Goal: Task Accomplishment & Management: Manage account settings

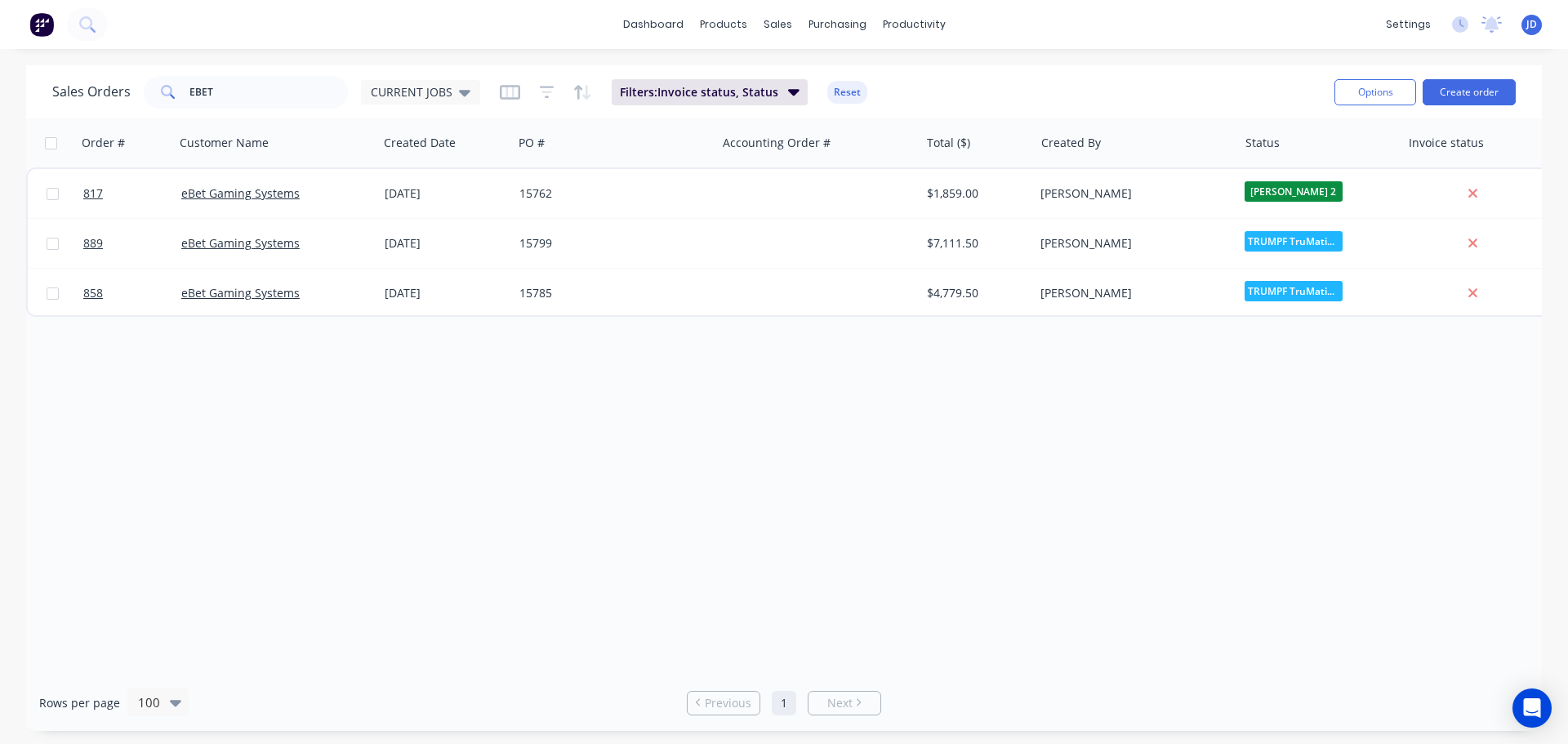
drag, startPoint x: 563, startPoint y: 316, endPoint x: 540, endPoint y: 431, distance: 117.3
click at [560, 320] on div "Order # Customer Name Created Date PO # Accounting Order # Total ($) Created By…" at bounding box center [784, 396] width 1516 height 556
drag, startPoint x: 0, startPoint y: 108, endPoint x: 0, endPoint y: 69, distance: 39.0
click at [0, 84] on div "Sales Orders EBET CURRENT JOBS Filters: Invoice status, Status Reset Options Cr…" at bounding box center [784, 397] width 1568 height 666
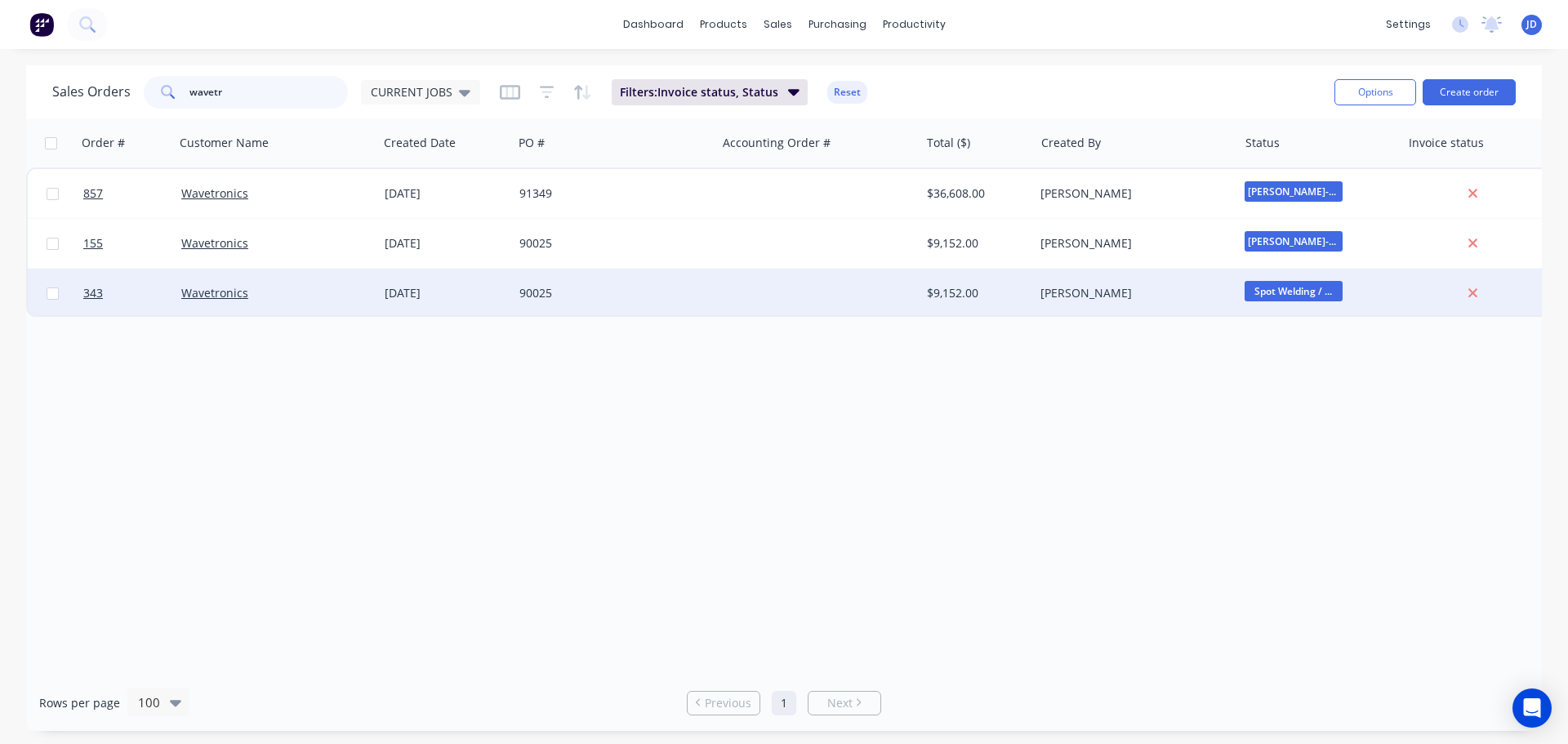
type input "wavetr"
click at [624, 302] on div "90025" at bounding box center [614, 293] width 204 height 49
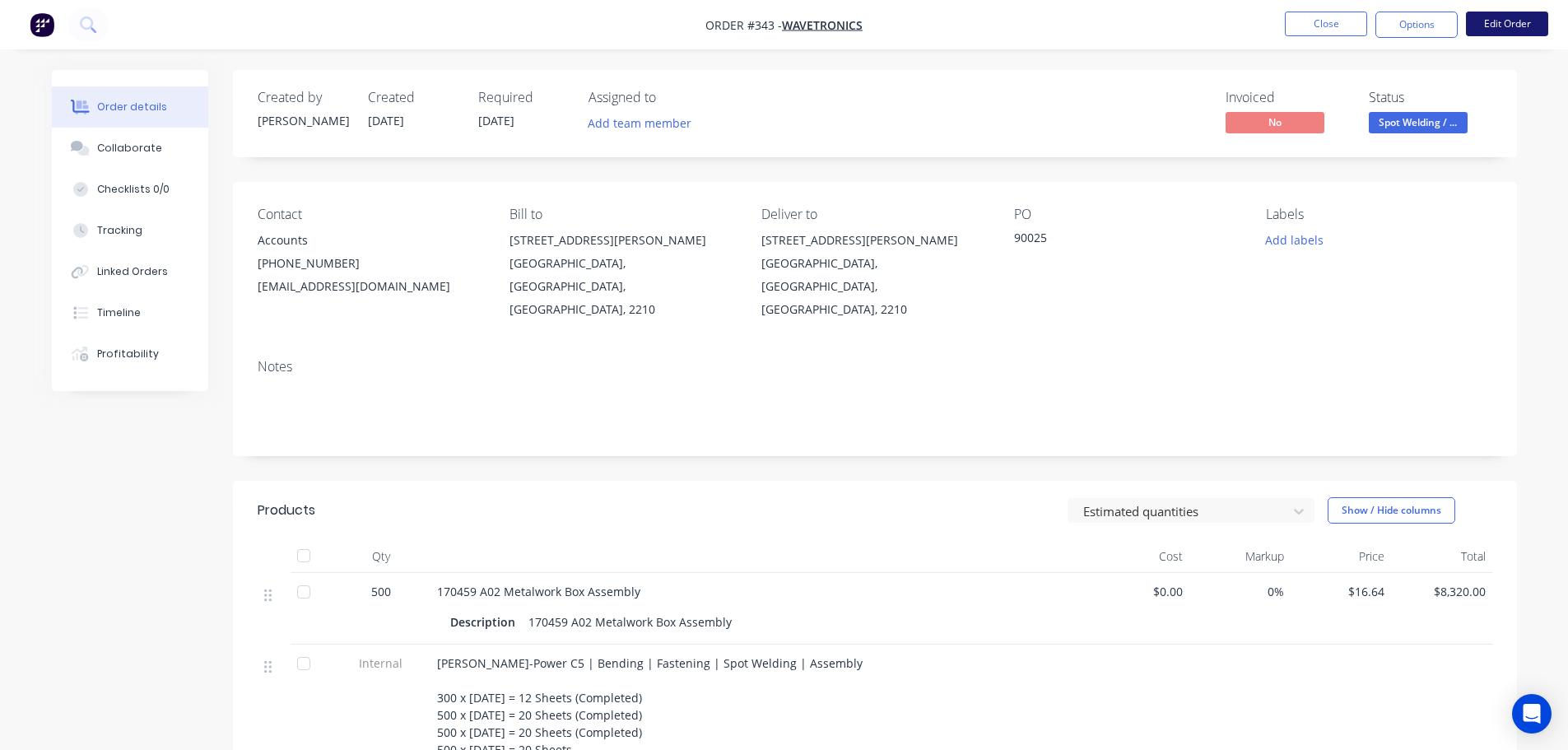
click at [1510, 25] on button "Edit Order" at bounding box center [1507, 23] width 82 height 24
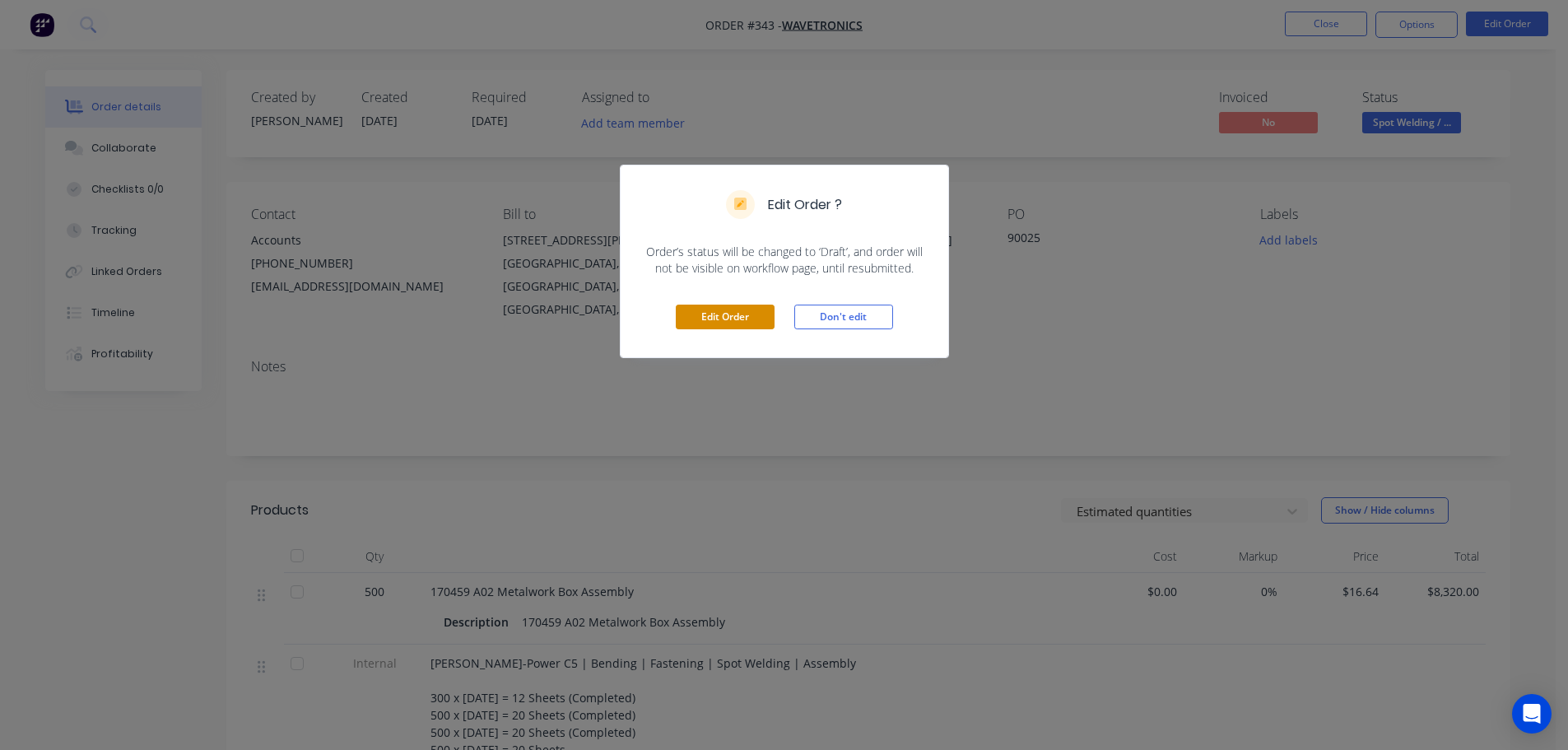
click at [725, 315] on button "Edit Order" at bounding box center [725, 316] width 99 height 24
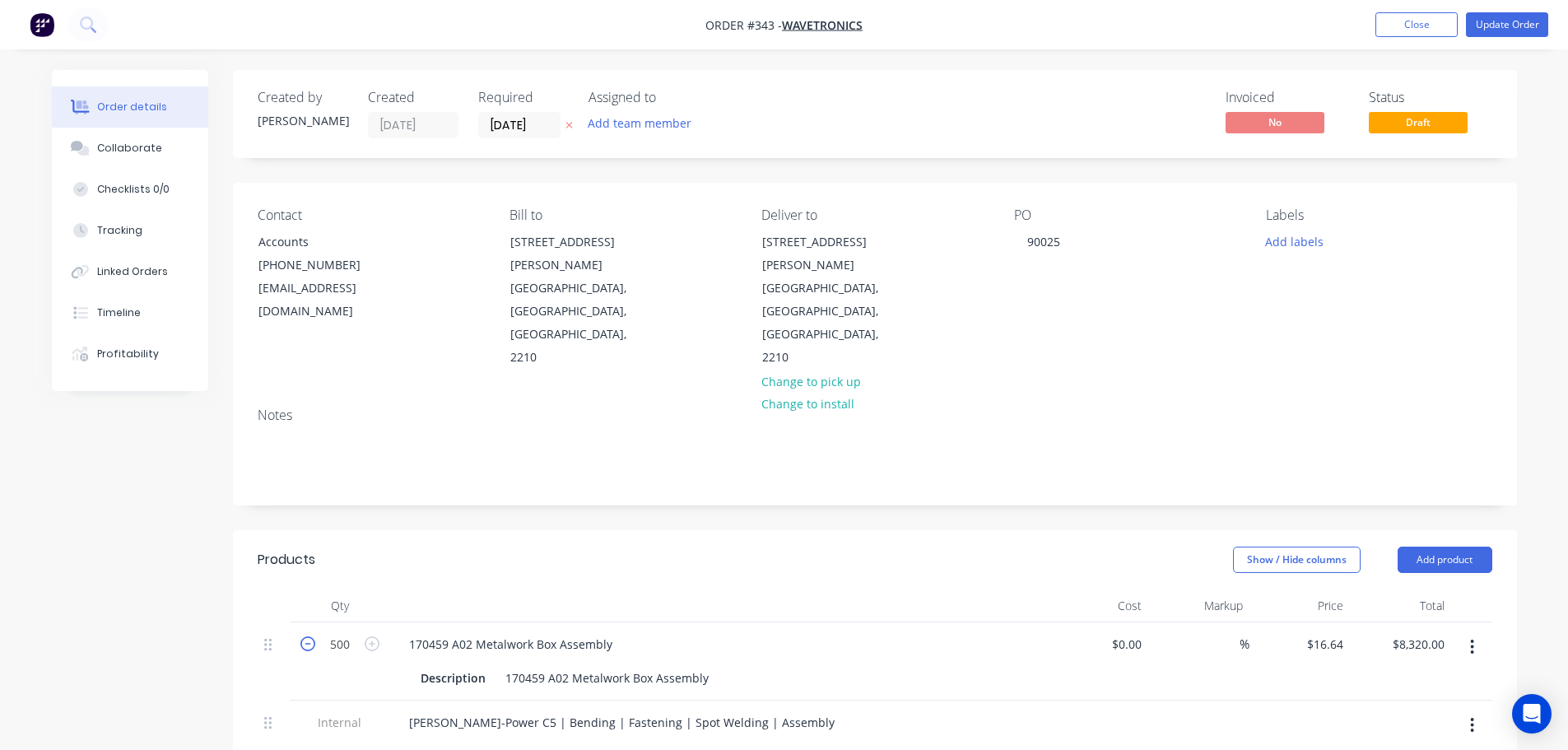
click at [306, 636] on icon "button" at bounding box center [308, 643] width 15 height 15
type input "499"
type input "$8,303.36"
click at [304, 636] on icon "button" at bounding box center [308, 643] width 15 height 15
type input "498"
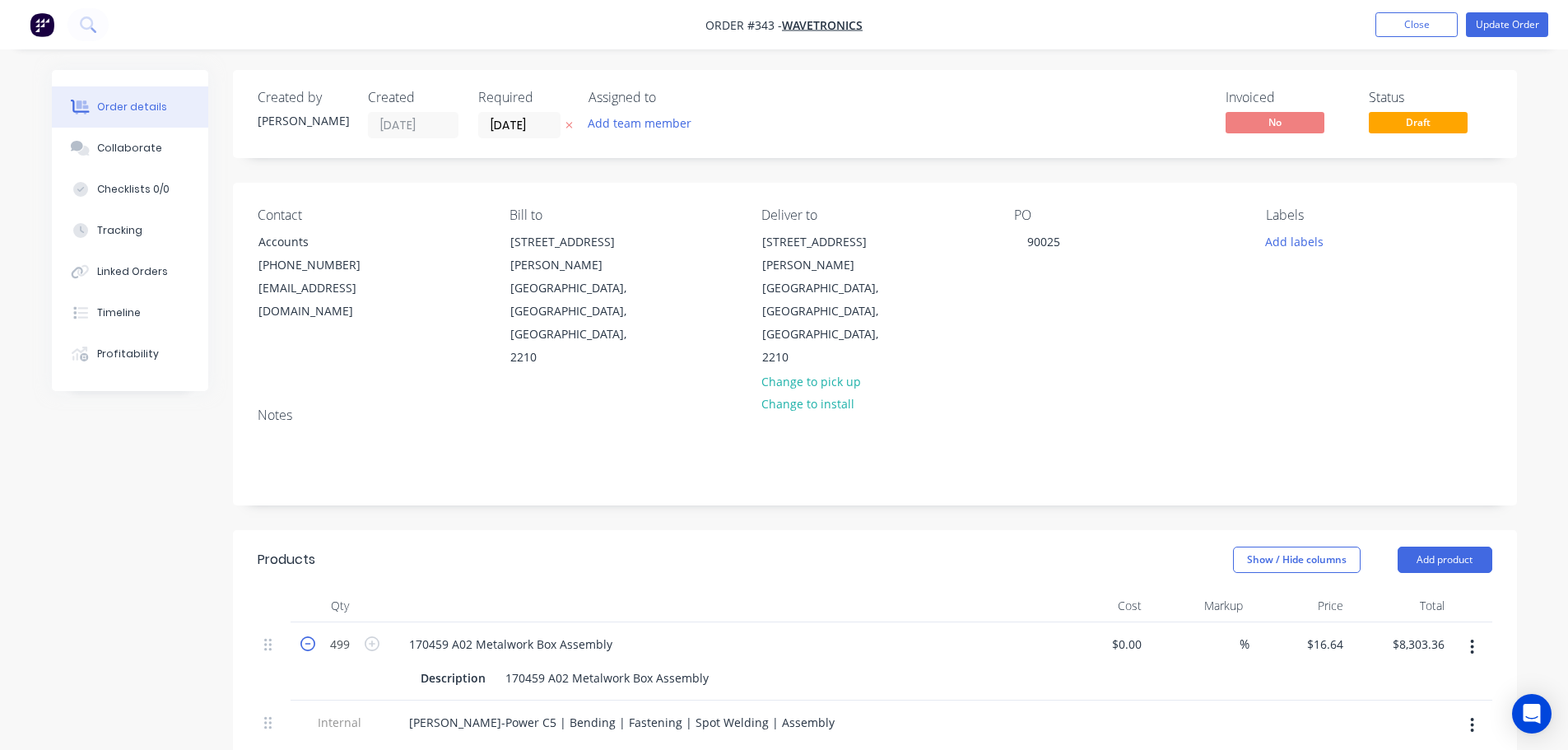
type input "$8,286.72"
click at [302, 636] on icon "button" at bounding box center [308, 643] width 15 height 15
type input "497"
type input "$8,270.08"
click at [302, 636] on icon "button" at bounding box center [308, 643] width 15 height 15
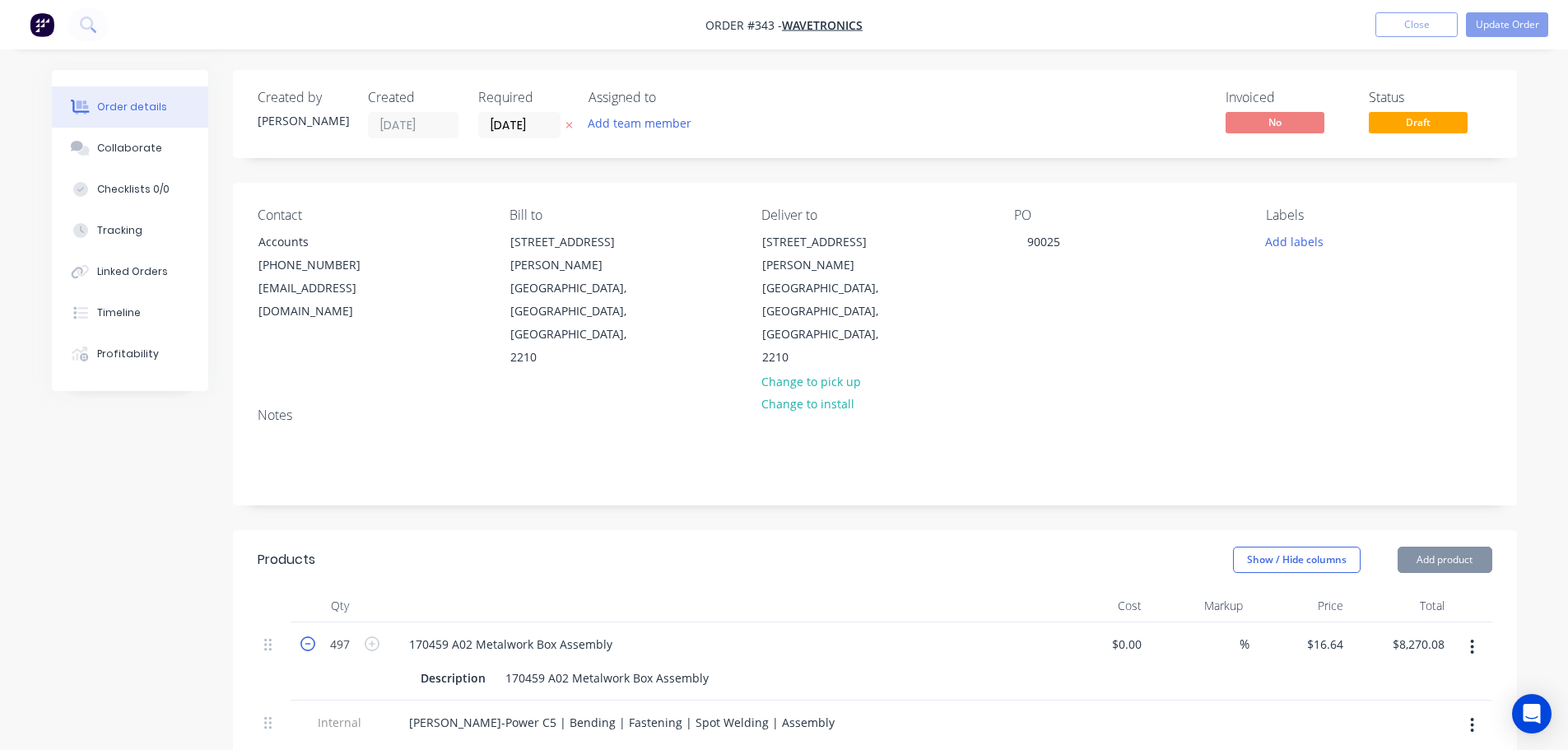
type input "496"
type input "$8,253.44"
click at [302, 636] on icon "button" at bounding box center [308, 643] width 15 height 15
type input "495"
type input "$8,236.80"
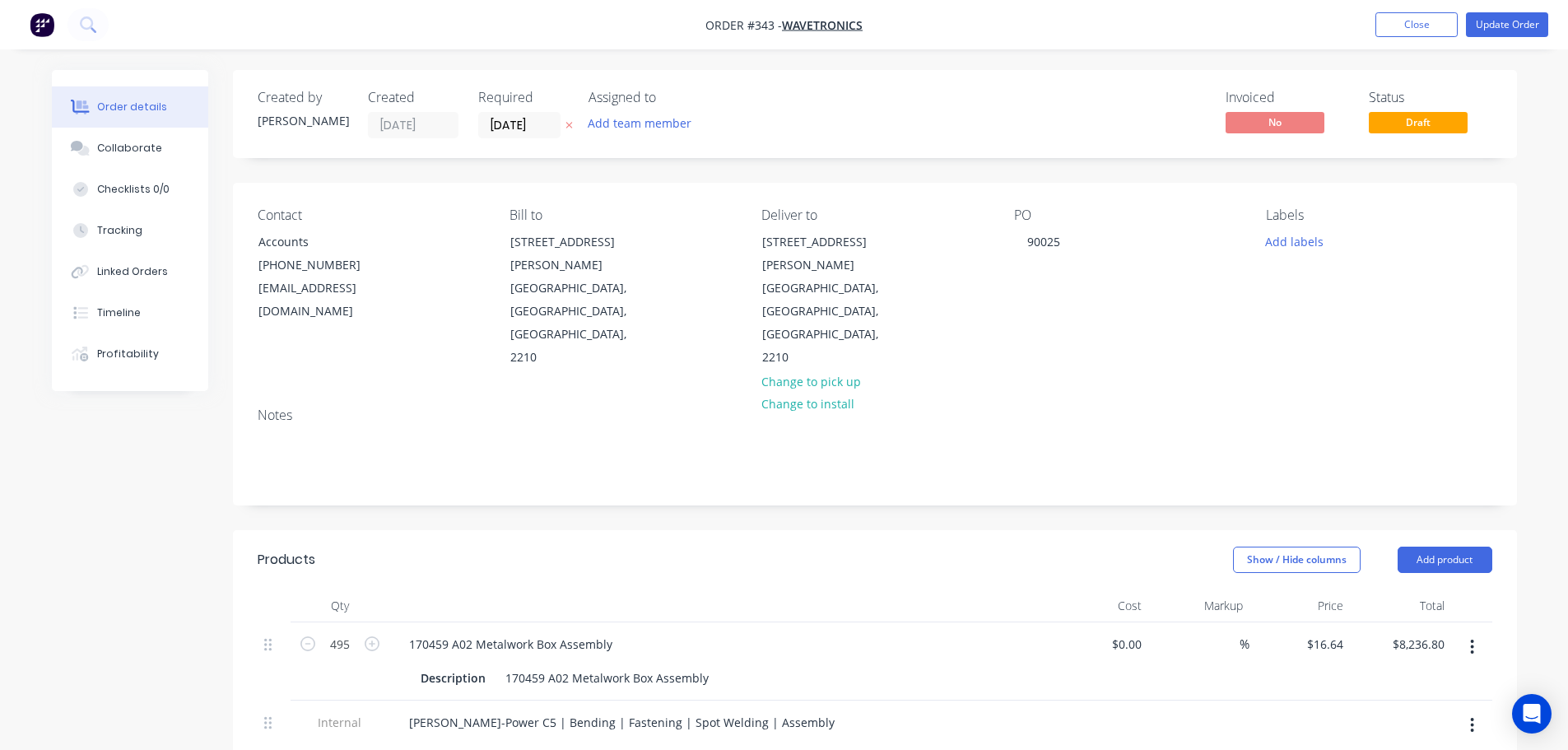
click at [1524, 39] on nav "Order #343 - Wavetronics Add product Close Update Order" at bounding box center [784, 24] width 1568 height 50
click at [1531, 21] on button "Update Order" at bounding box center [1507, 24] width 82 height 24
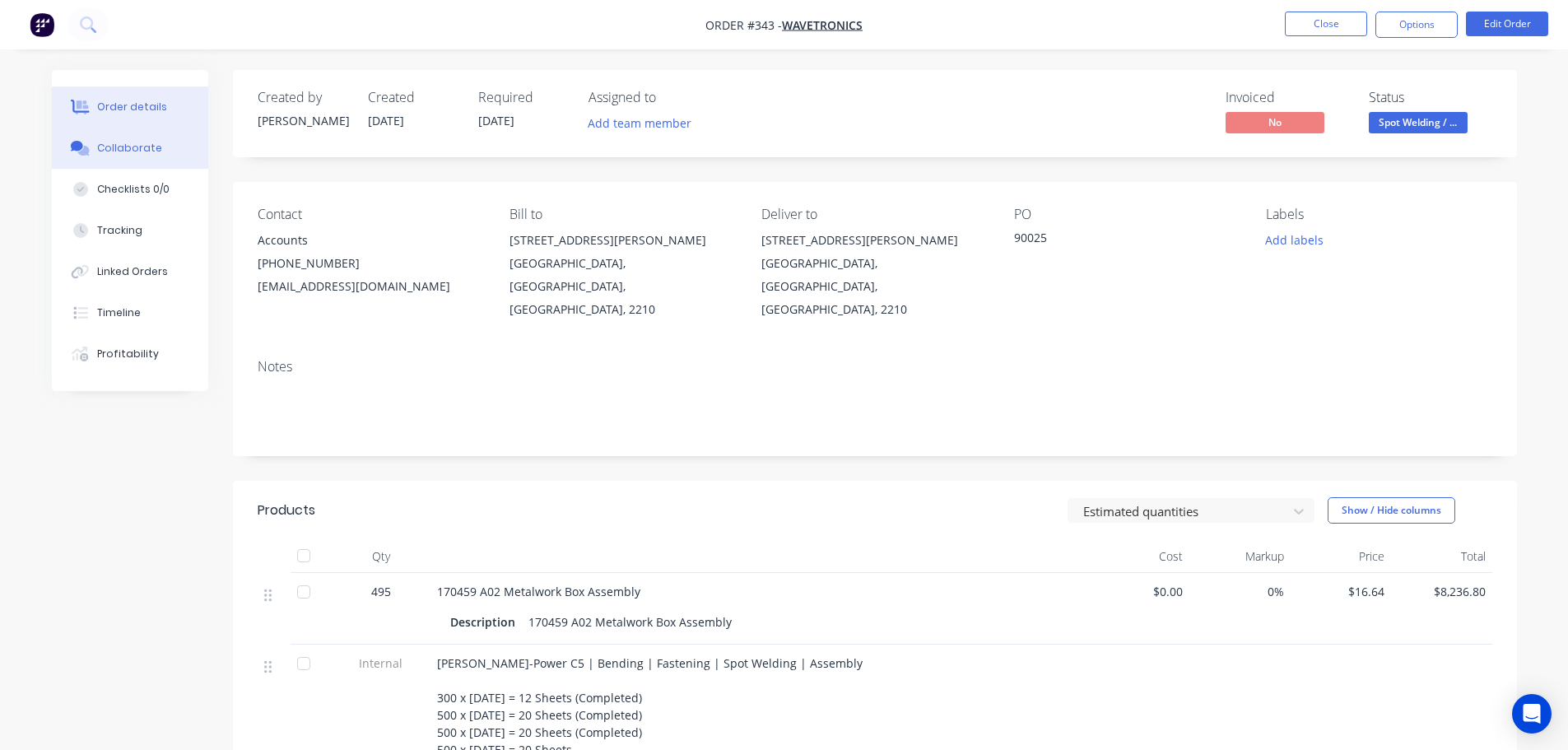
click at [139, 154] on div "Collaborate" at bounding box center [129, 147] width 65 height 15
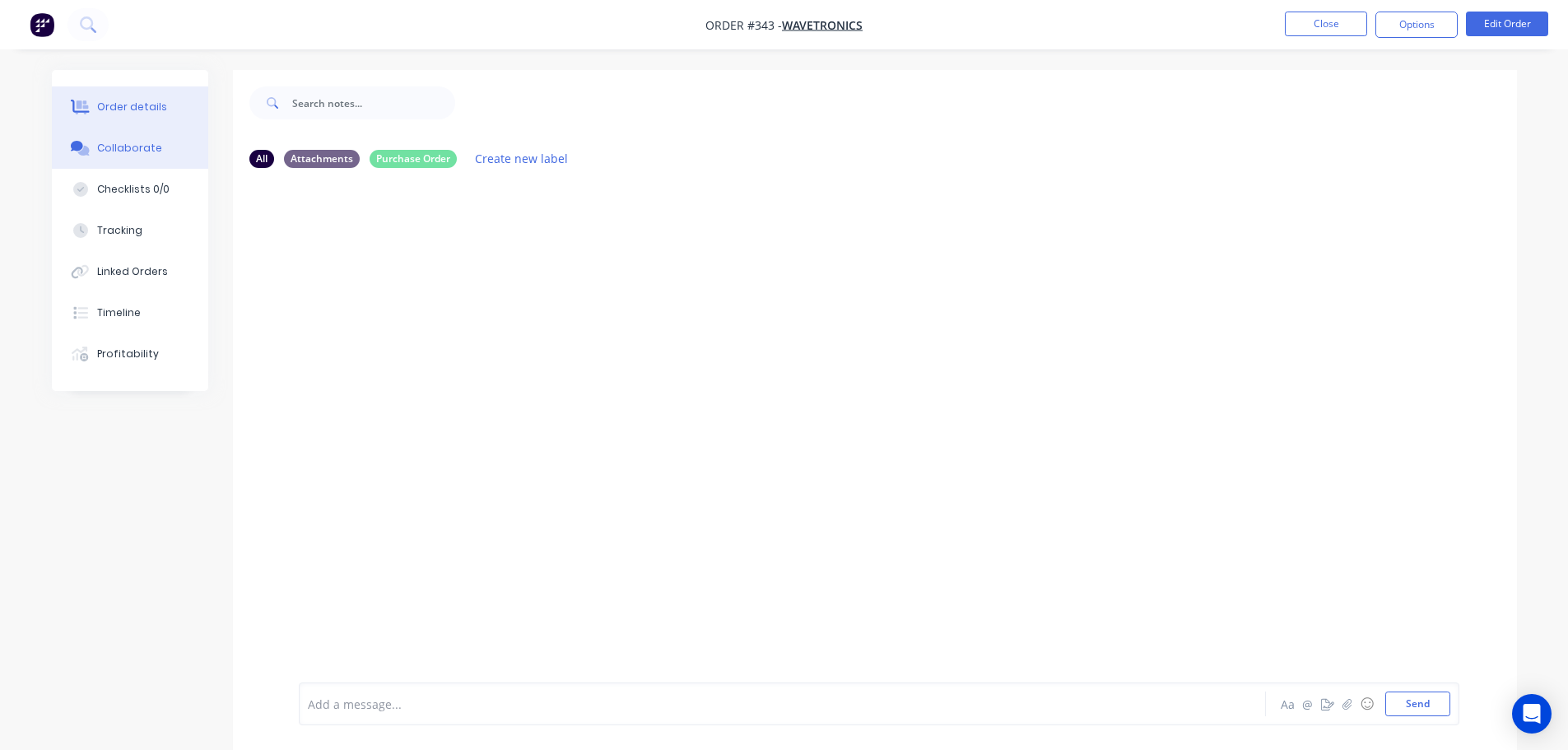
drag, startPoint x: 175, startPoint y: 95, endPoint x: 191, endPoint y: 97, distance: 16.1
click at [176, 95] on button "Order details" at bounding box center [130, 106] width 156 height 41
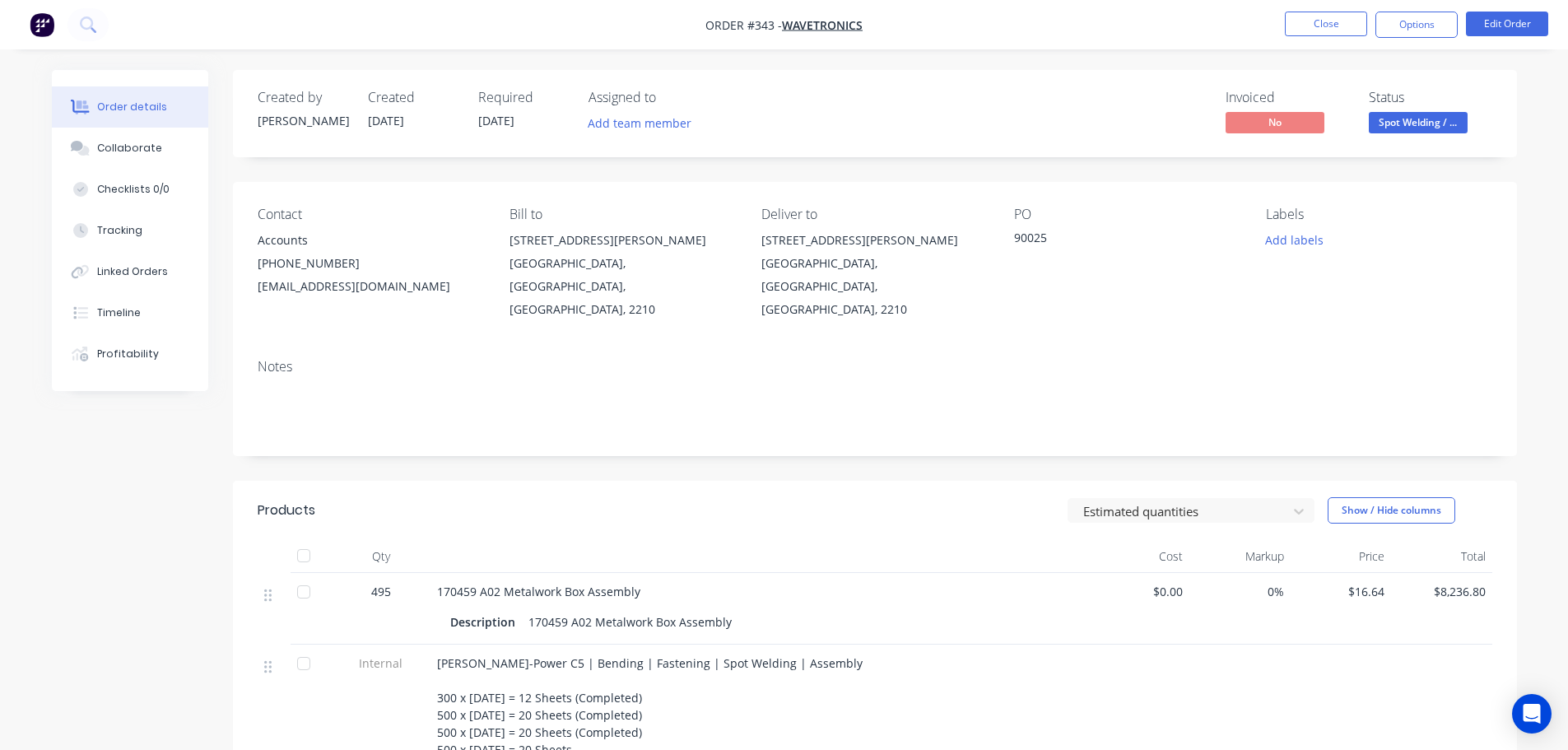
drag, startPoint x: 1433, startPoint y: 28, endPoint x: 1428, endPoint y: 44, distance: 16.8
click at [1434, 26] on button "Options" at bounding box center [1417, 24] width 82 height 26
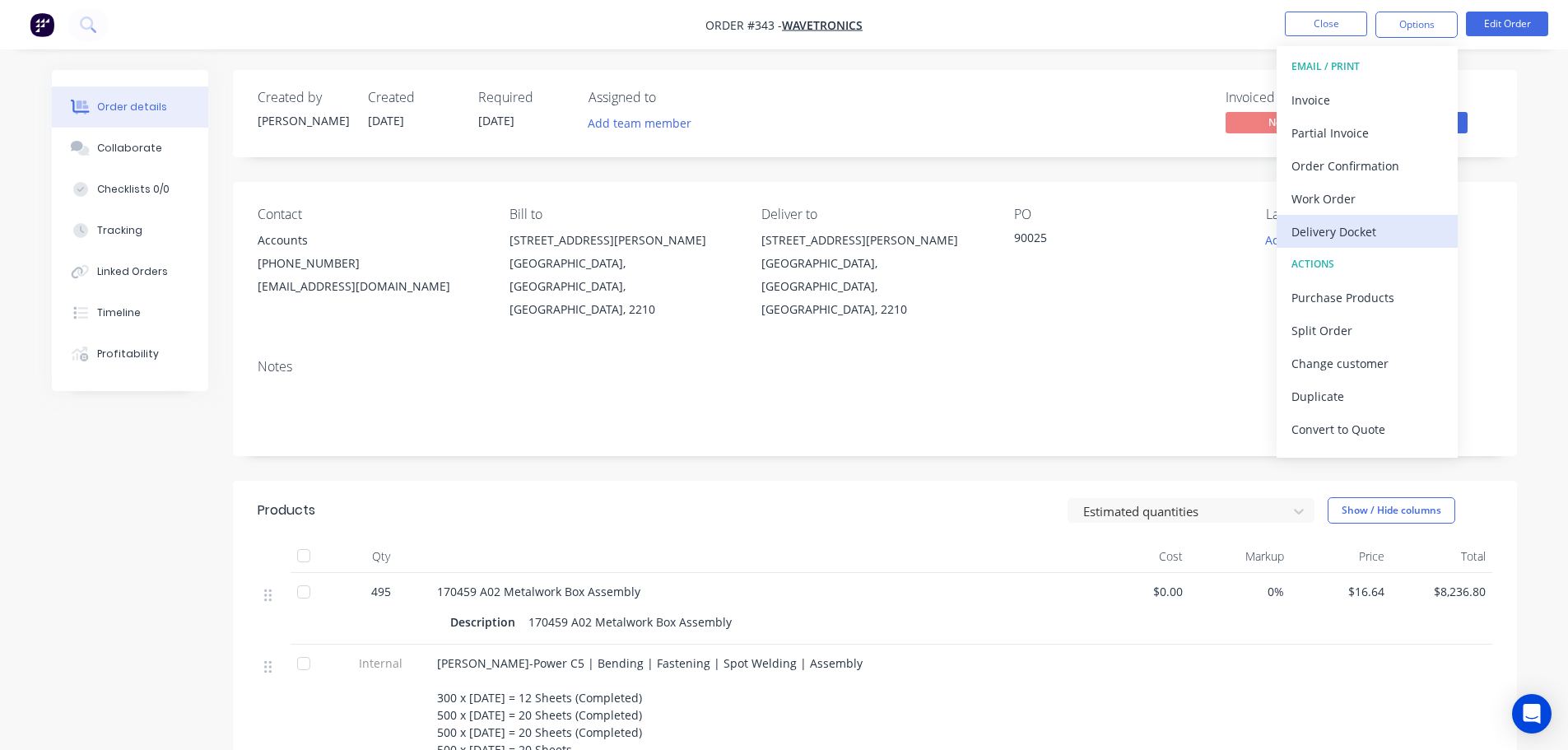
click at [1369, 237] on div "Delivery Docket" at bounding box center [1367, 231] width 151 height 23
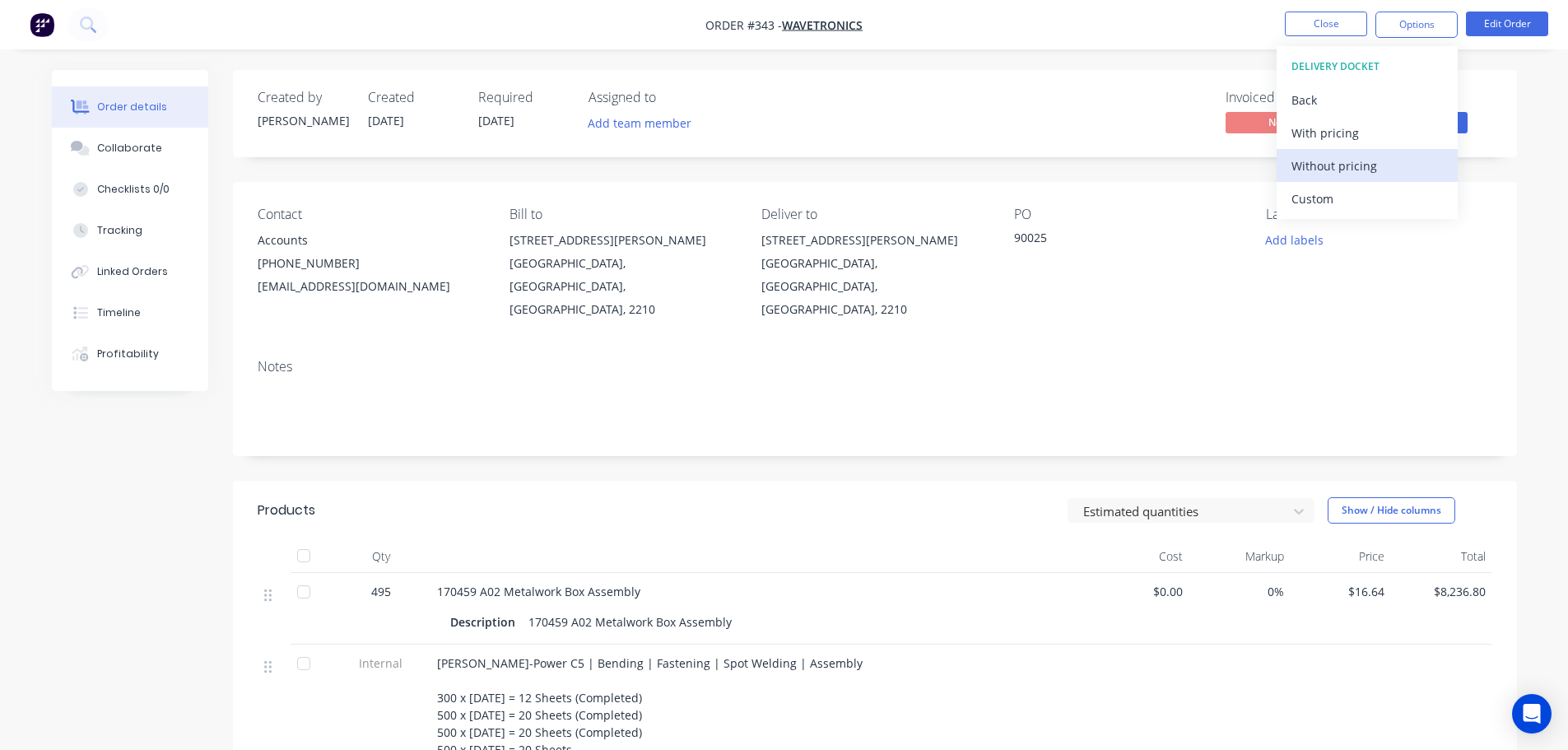
click at [1372, 168] on div "Without pricing" at bounding box center [1367, 166] width 151 height 23
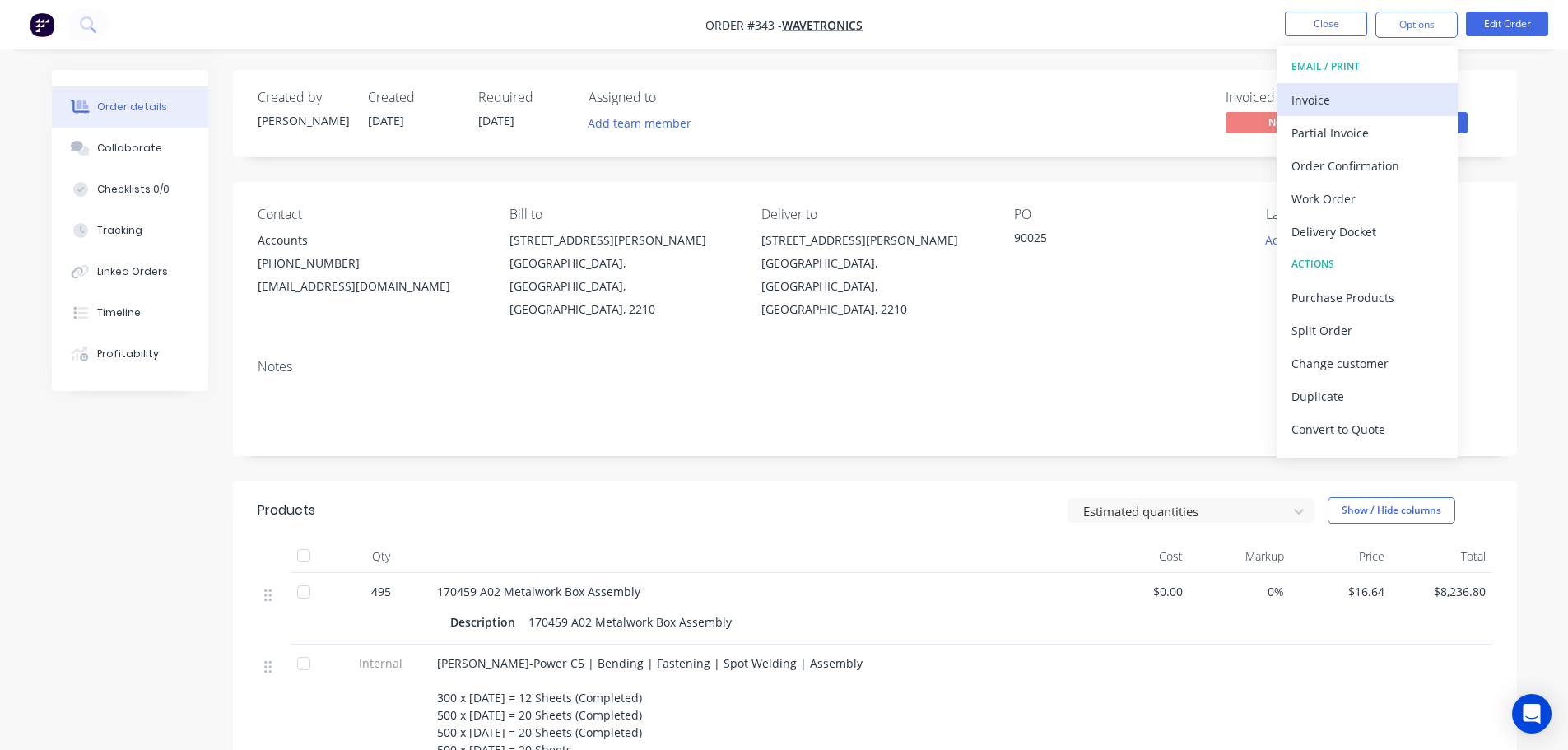
click at [1325, 104] on div "Invoice" at bounding box center [1367, 100] width 151 height 23
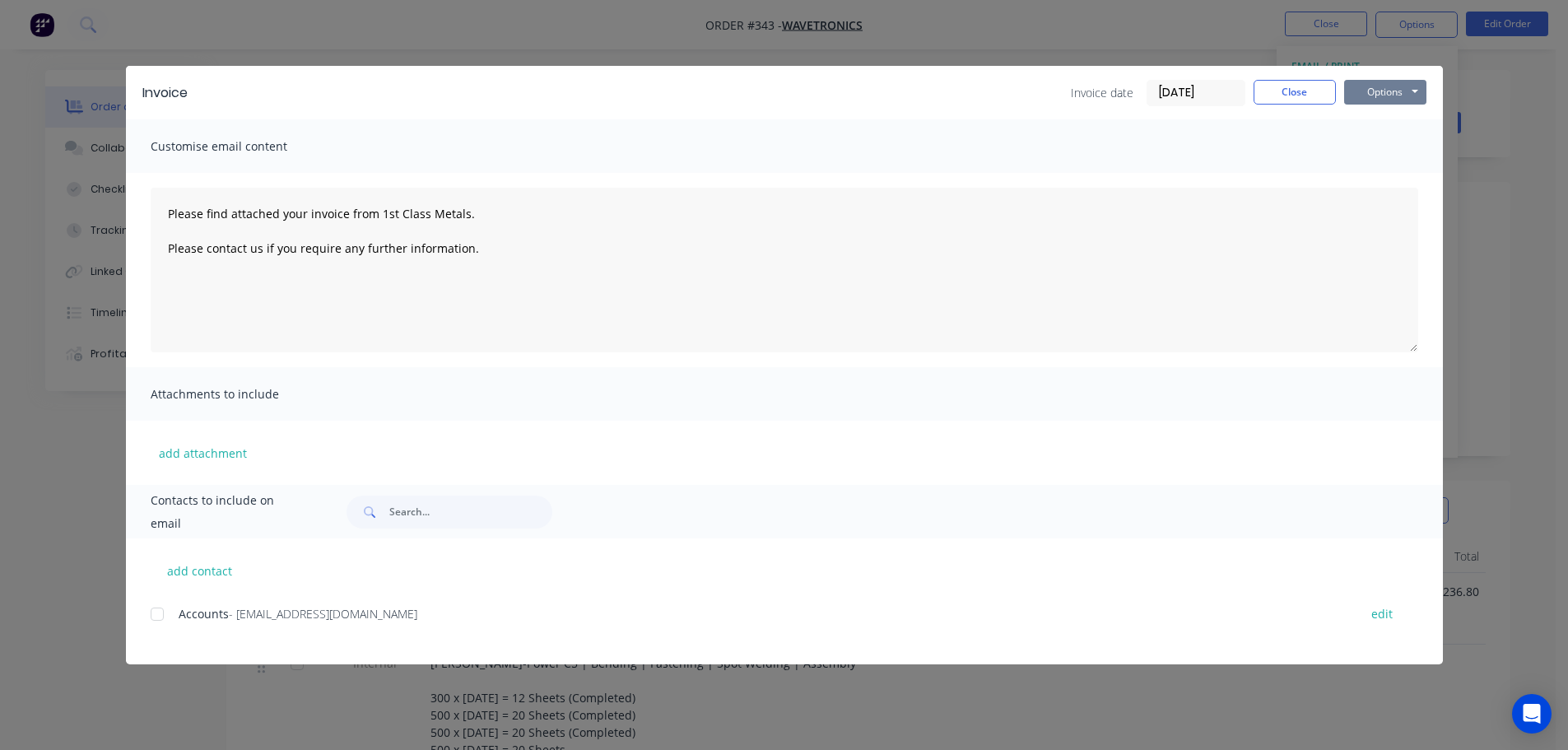
click at [1356, 88] on button "Options" at bounding box center [1385, 92] width 82 height 24
click at [1400, 148] on button "Print" at bounding box center [1397, 148] width 106 height 27
type textarea "Please find attached your invoice from 1st Class Metals. Please contact us if y…"
click at [1301, 91] on button "Close" at bounding box center [1294, 92] width 82 height 24
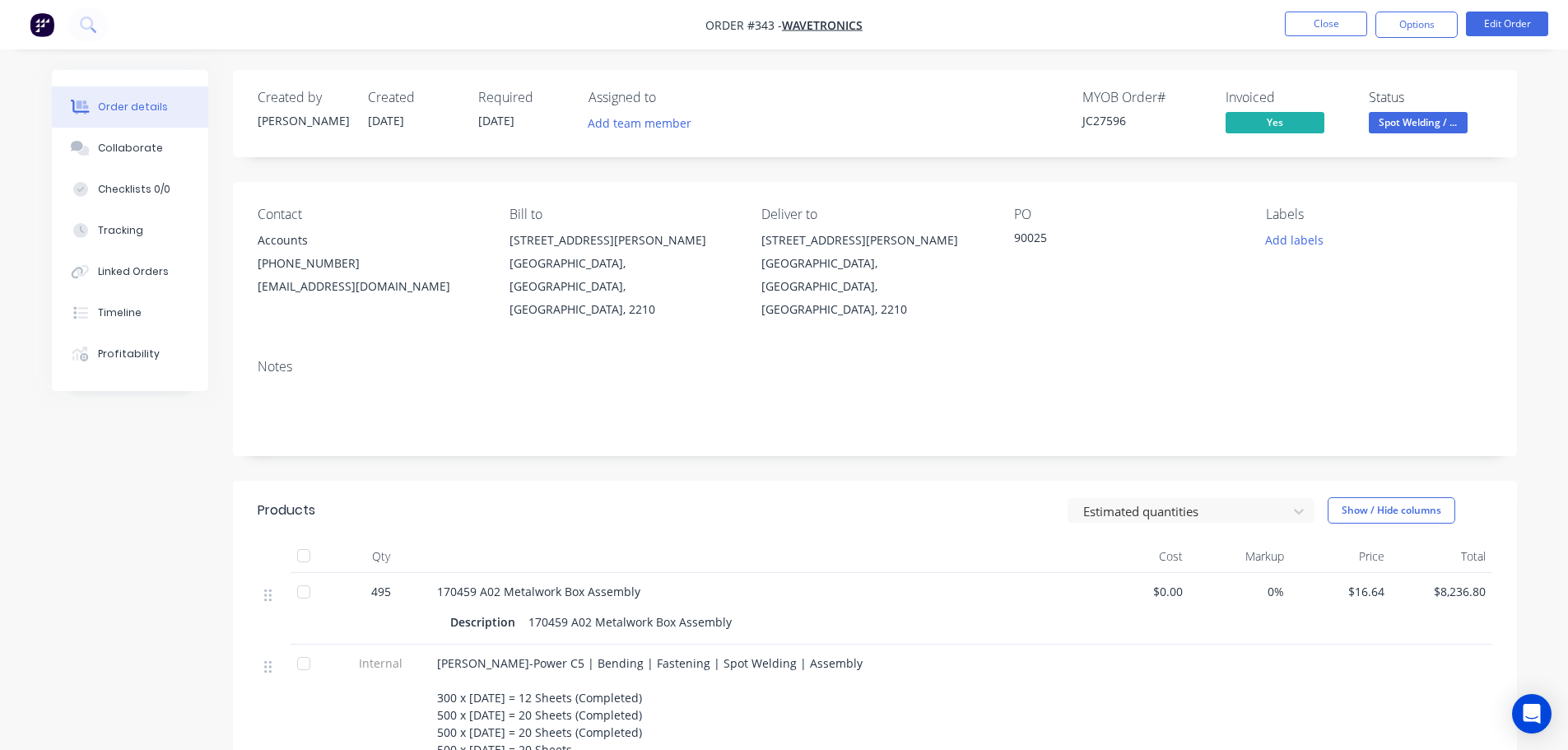
click at [1454, 131] on span "Spot Welding / ..." at bounding box center [1418, 122] width 99 height 21
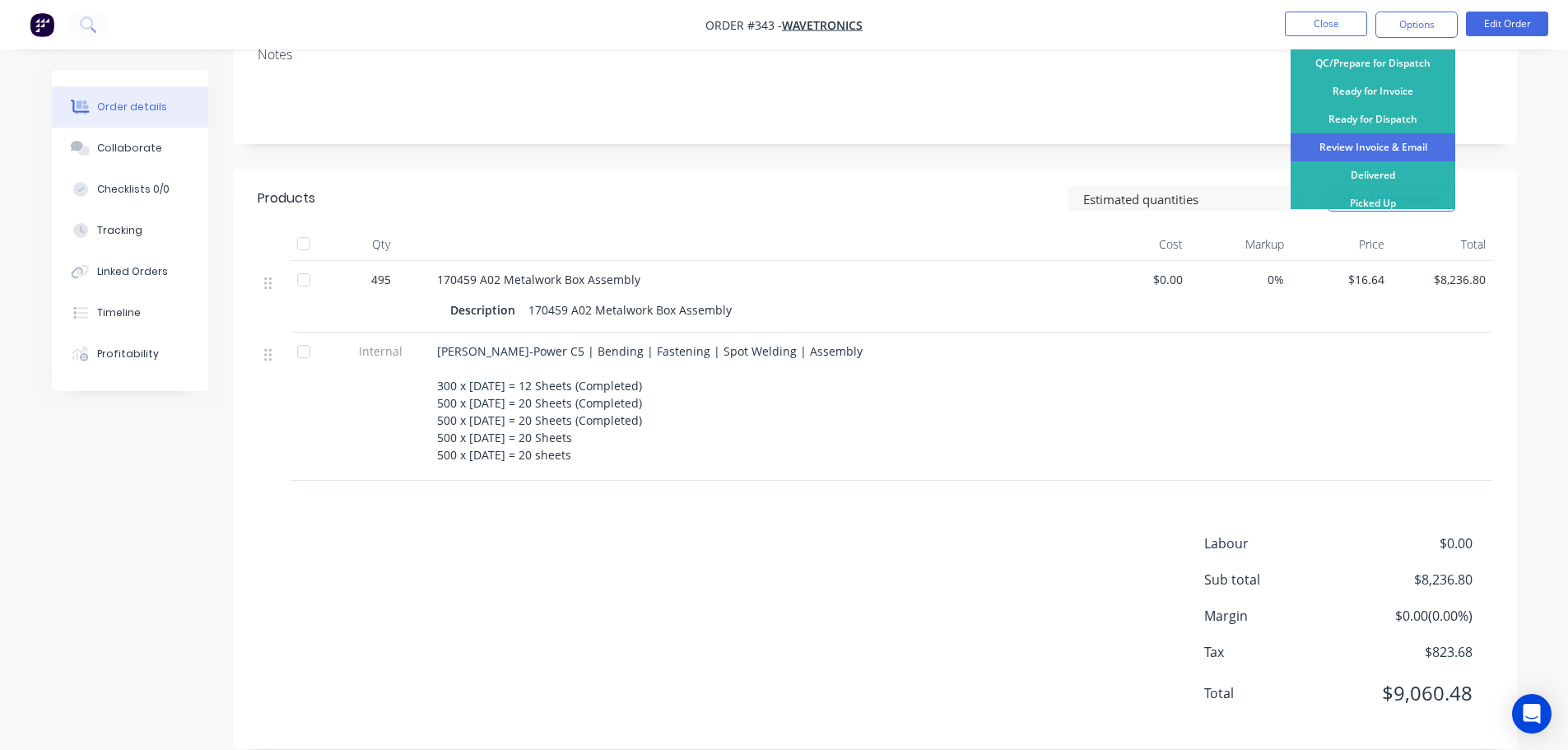
scroll to position [312, 0]
click at [1416, 134] on div "Review Invoice & Email" at bounding box center [1373, 146] width 165 height 28
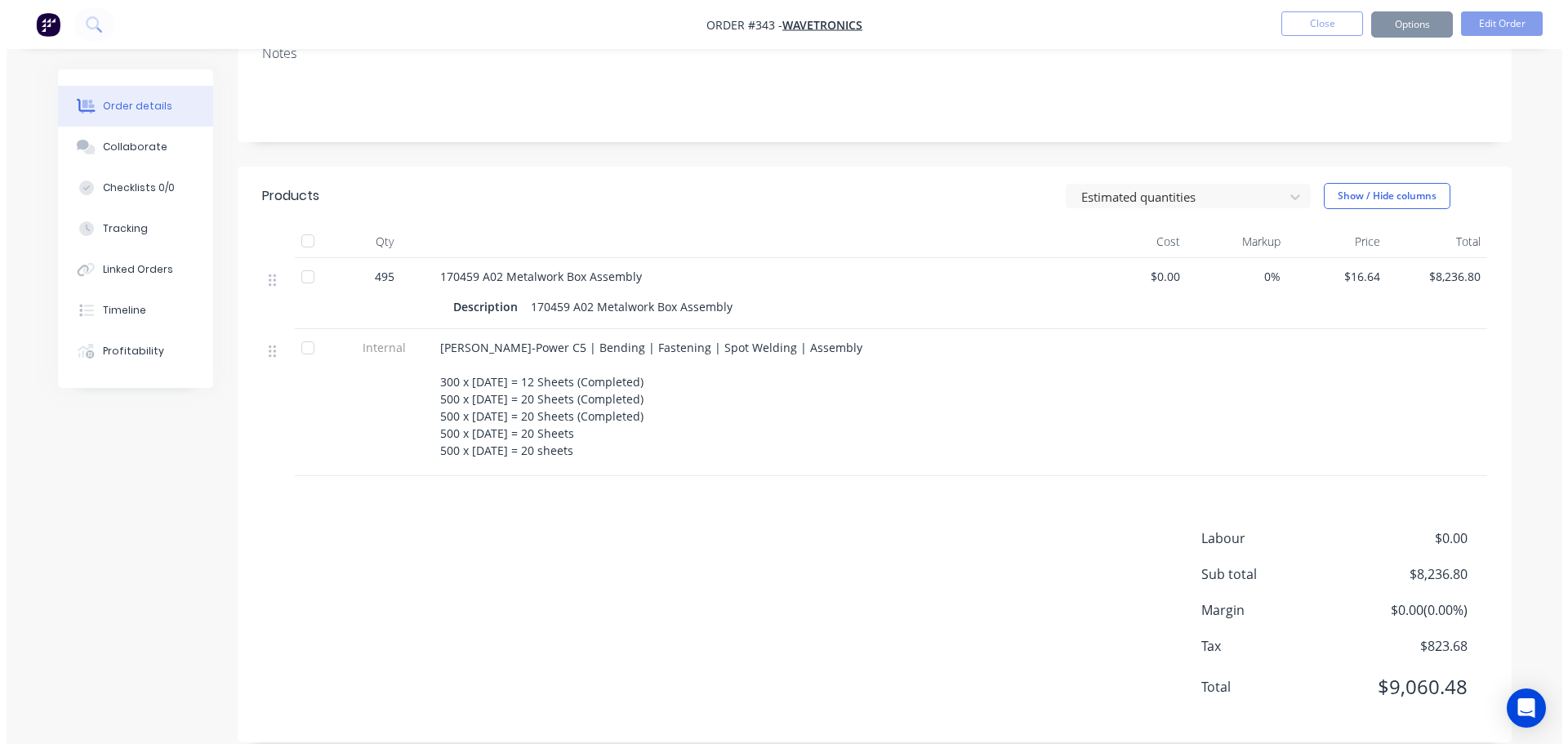
scroll to position [0, 0]
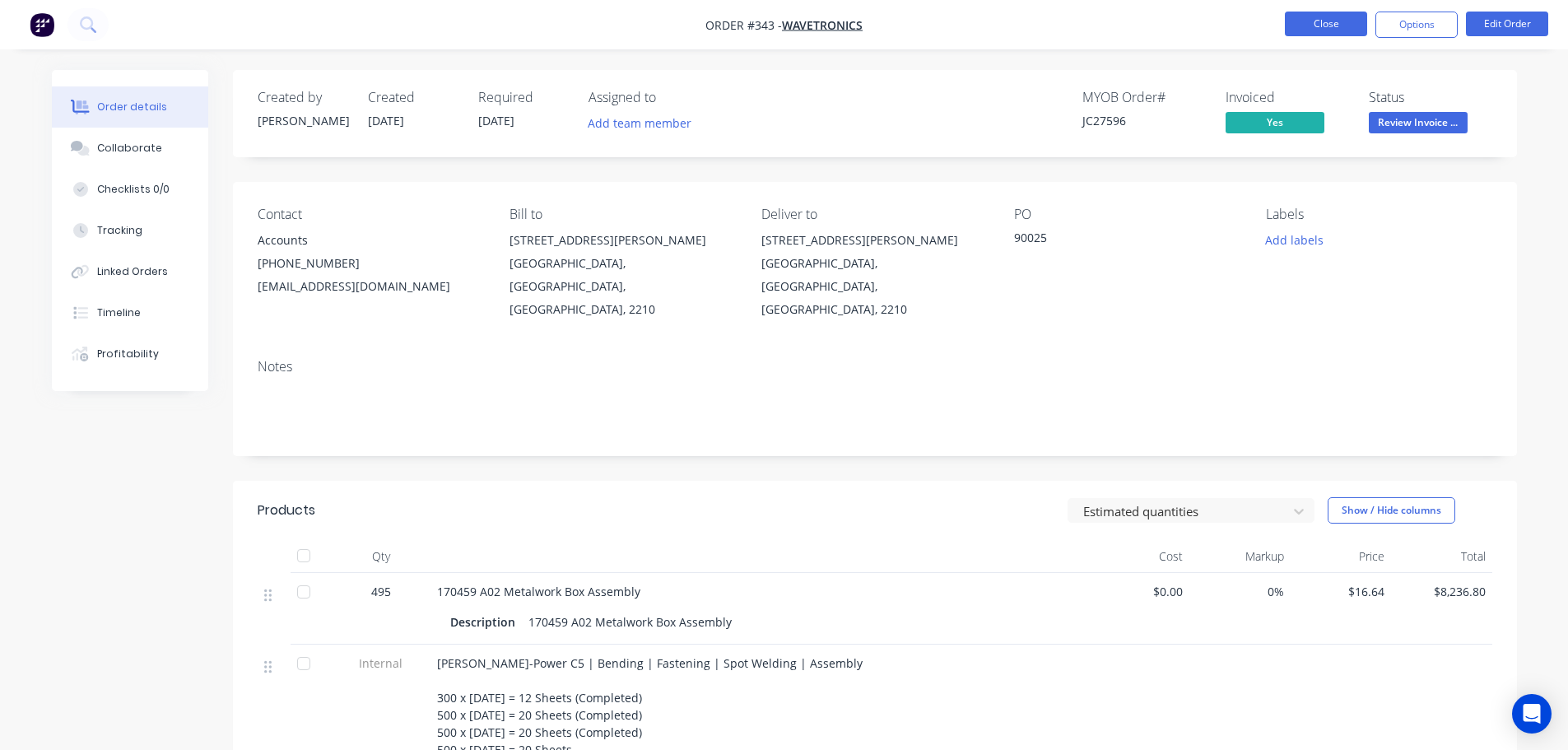
click at [1312, 28] on button "Close" at bounding box center [1327, 23] width 82 height 24
